Goal: Navigation & Orientation: Go to known website

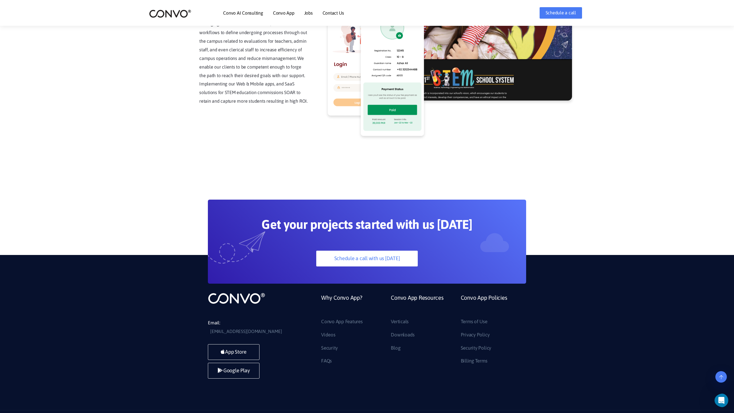
scroll to position [1460, 0]
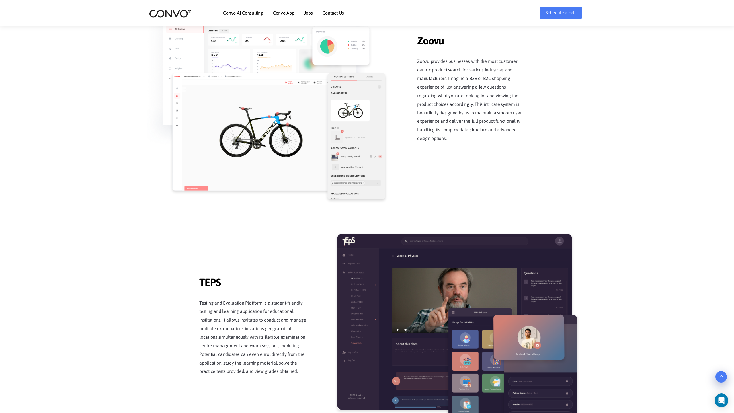
scroll to position [1123, 0]
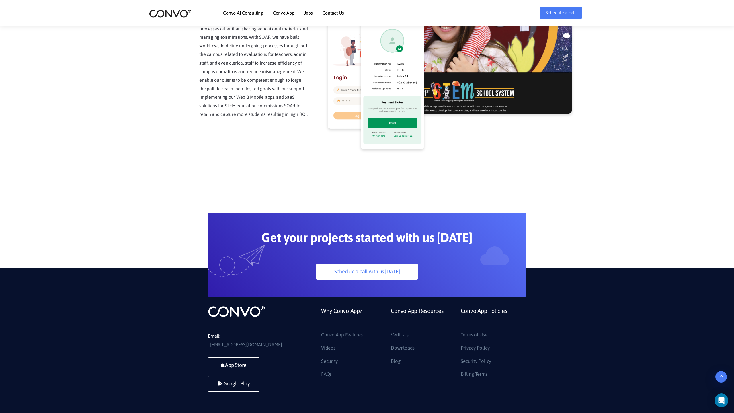
scroll to position [1460, 0]
